Goal: Navigation & Orientation: Go to known website

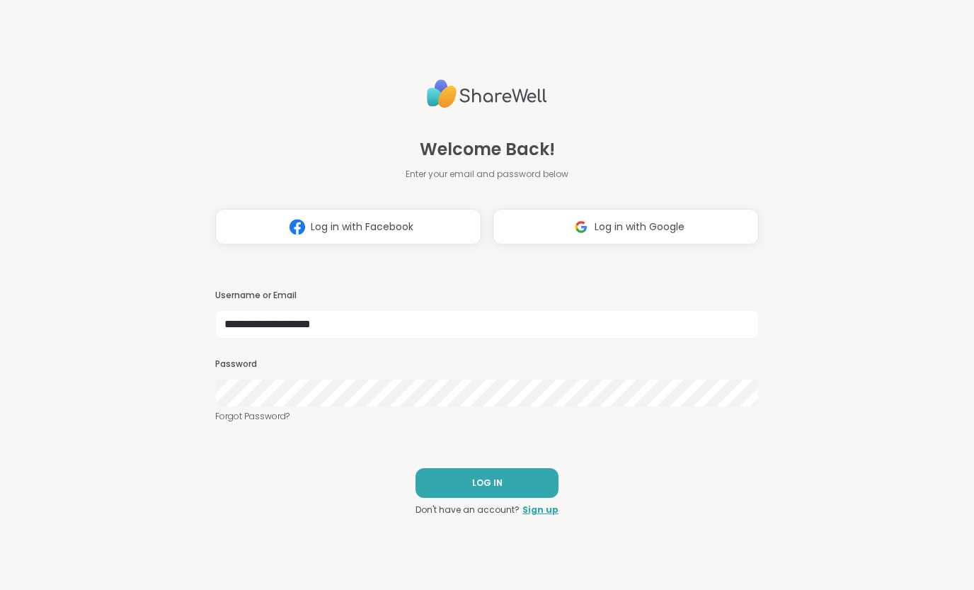
type input "**********"
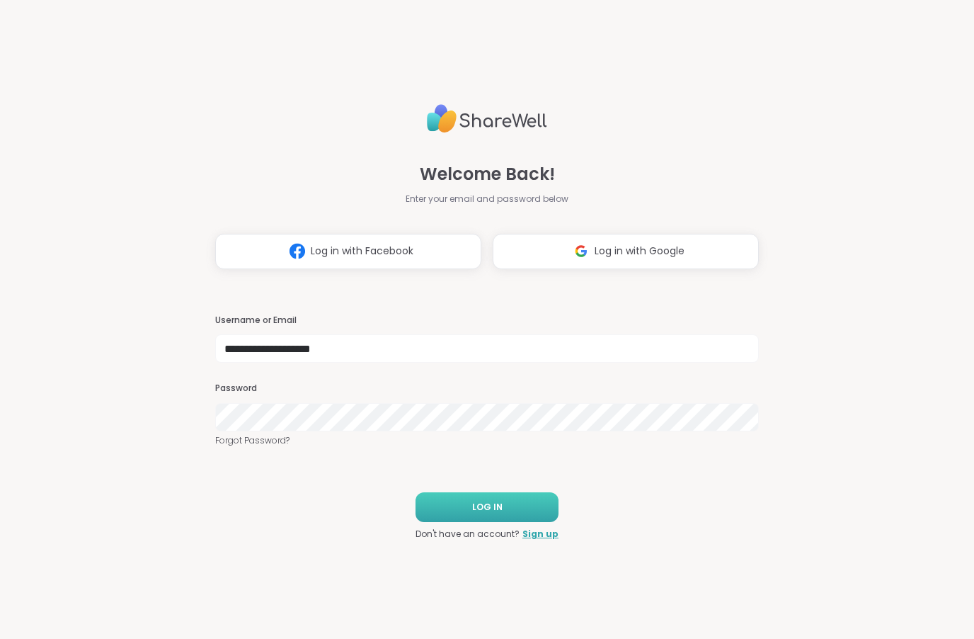
click at [485, 509] on span "LOG IN" at bounding box center [487, 507] width 30 height 13
